Goal: Find specific page/section: Find specific page/section

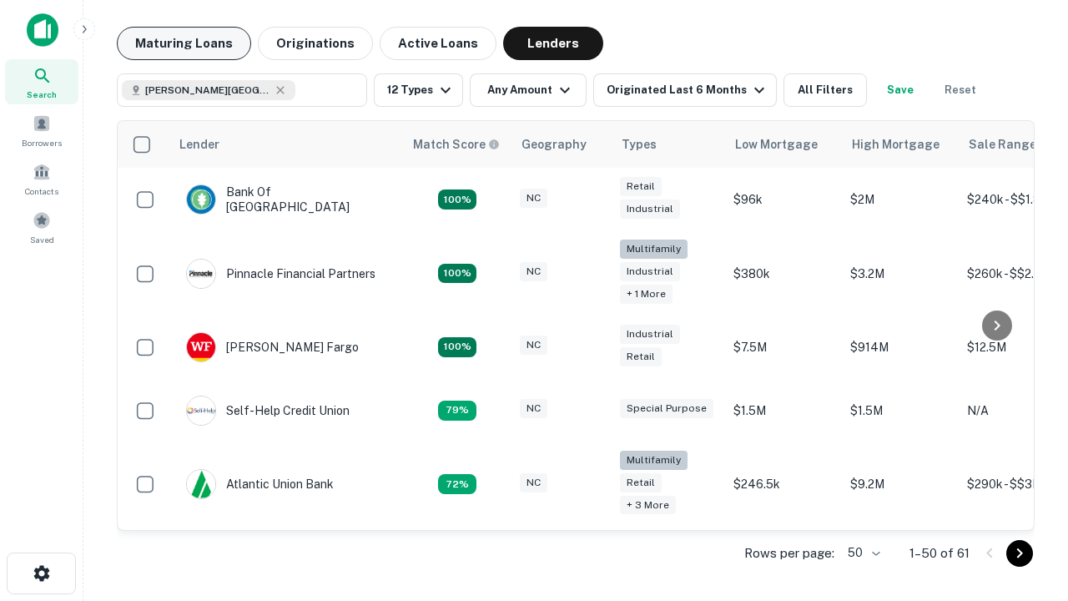
click at [184, 43] on button "Maturing Loans" at bounding box center [184, 43] width 134 height 33
